Goal: Task Accomplishment & Management: Manage account settings

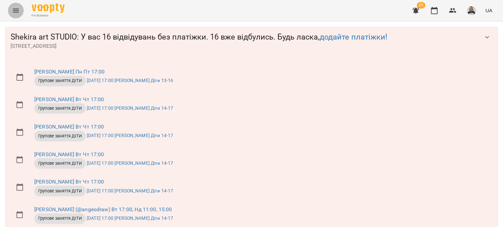
scroll to position [318, 0]
click at [18, 9] on icon "Menu" at bounding box center [16, 11] width 6 height 4
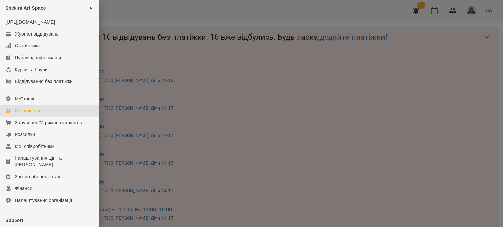
click at [42, 117] on link "Мої клієнти" at bounding box center [49, 111] width 99 height 12
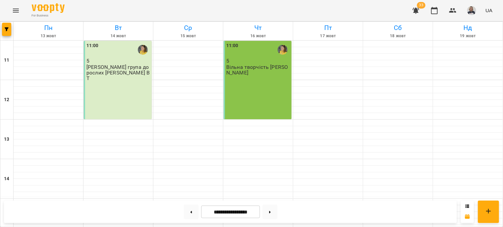
click at [21, 10] on button "Menu" at bounding box center [16, 11] width 16 height 16
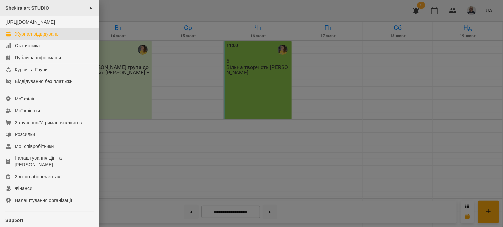
scroll to position [159, 0]
click at [59, 9] on div "Shekira art STUDIO ►" at bounding box center [49, 8] width 99 height 16
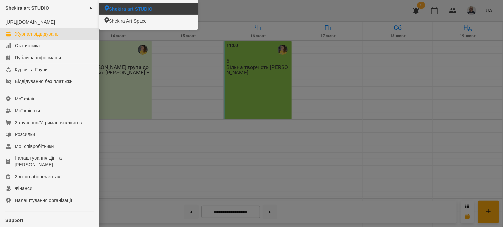
click at [128, 6] on span "Shekira art STUDIO" at bounding box center [131, 9] width 44 height 7
